Goal: Transaction & Acquisition: Purchase product/service

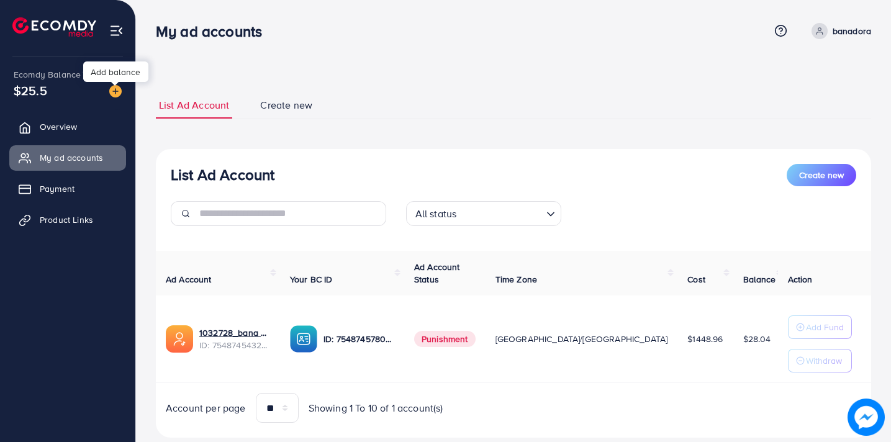
click at [114, 89] on img at bounding box center [115, 91] width 12 height 12
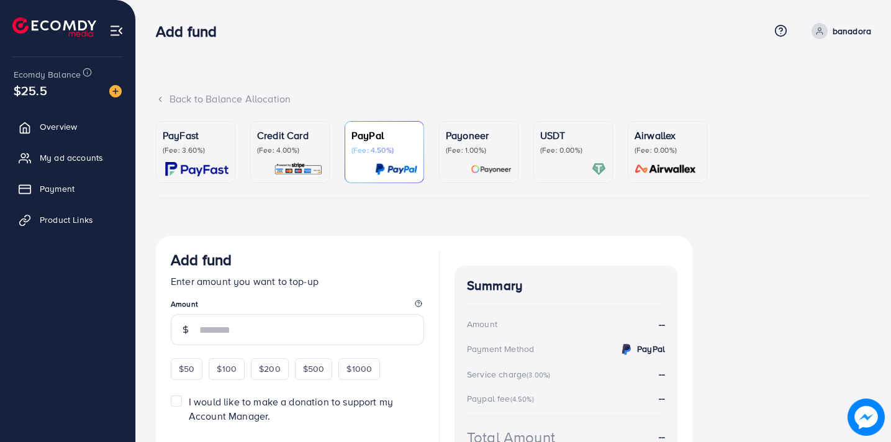
click at [285, 150] on p "(Fee: 4.00%)" at bounding box center [290, 150] width 66 height 10
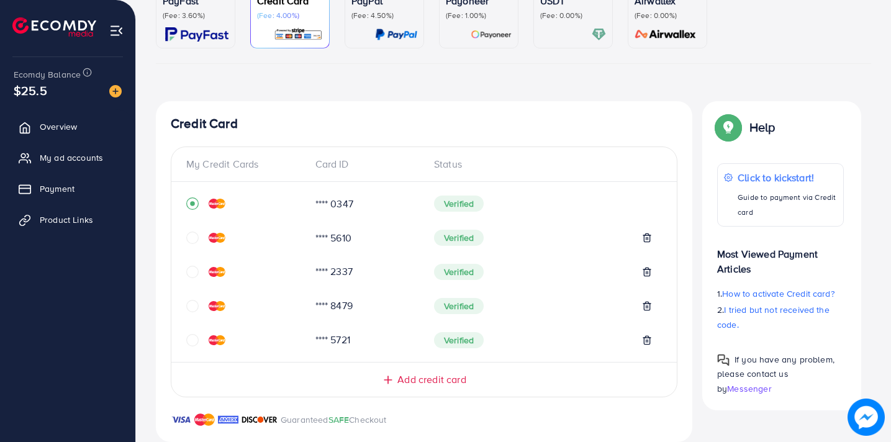
scroll to position [138, 0]
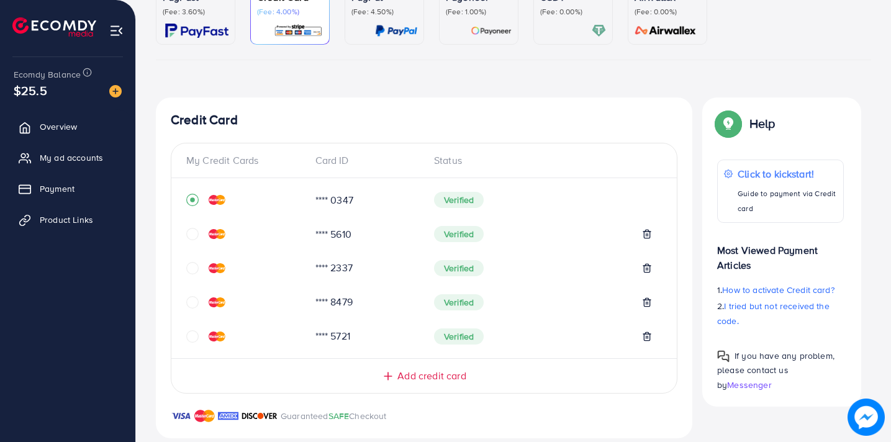
click at [192, 236] on icon "circle" at bounding box center [192, 234] width 12 height 12
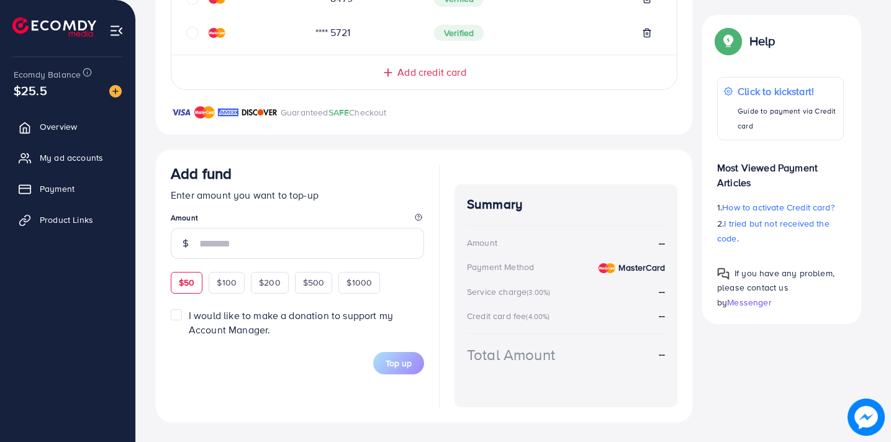
click at [185, 276] on div "Add fund Enter amount you want to top-up Amount $50 $100 $200 $500 $1000" at bounding box center [297, 228] width 253 height 128
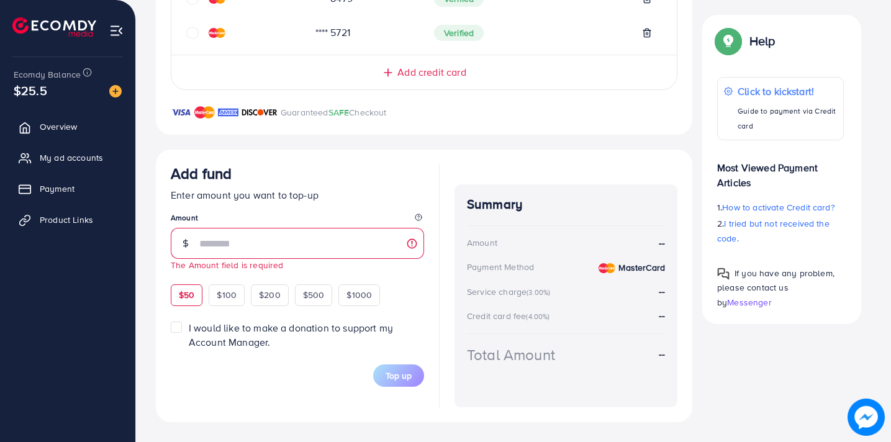
click at [189, 292] on span "$50" at bounding box center [187, 295] width 16 height 12
type input "**"
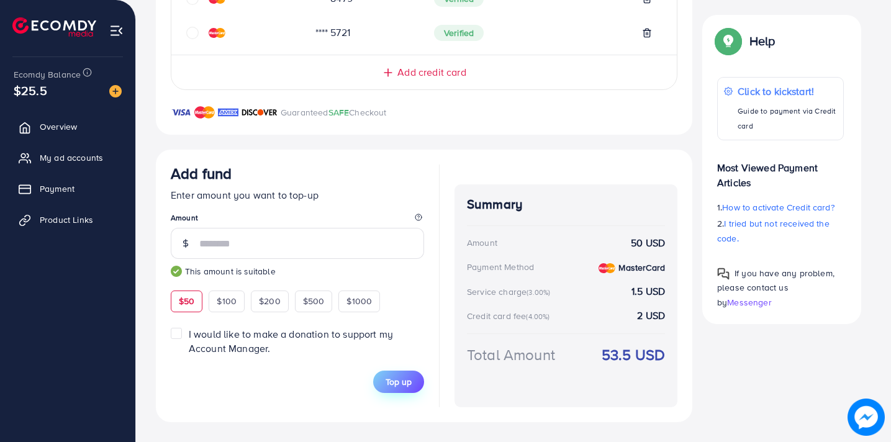
click at [408, 379] on span "Top up" at bounding box center [398, 381] width 26 height 12
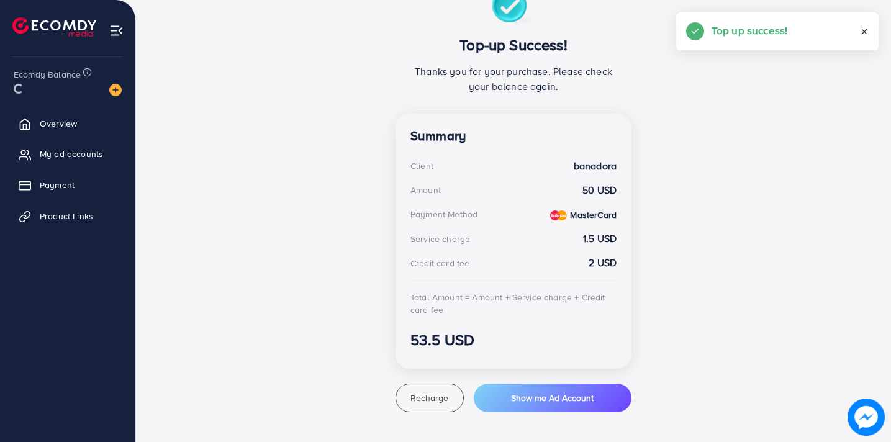
scroll to position [248, 0]
